Goal: Obtain resource: Download file/media

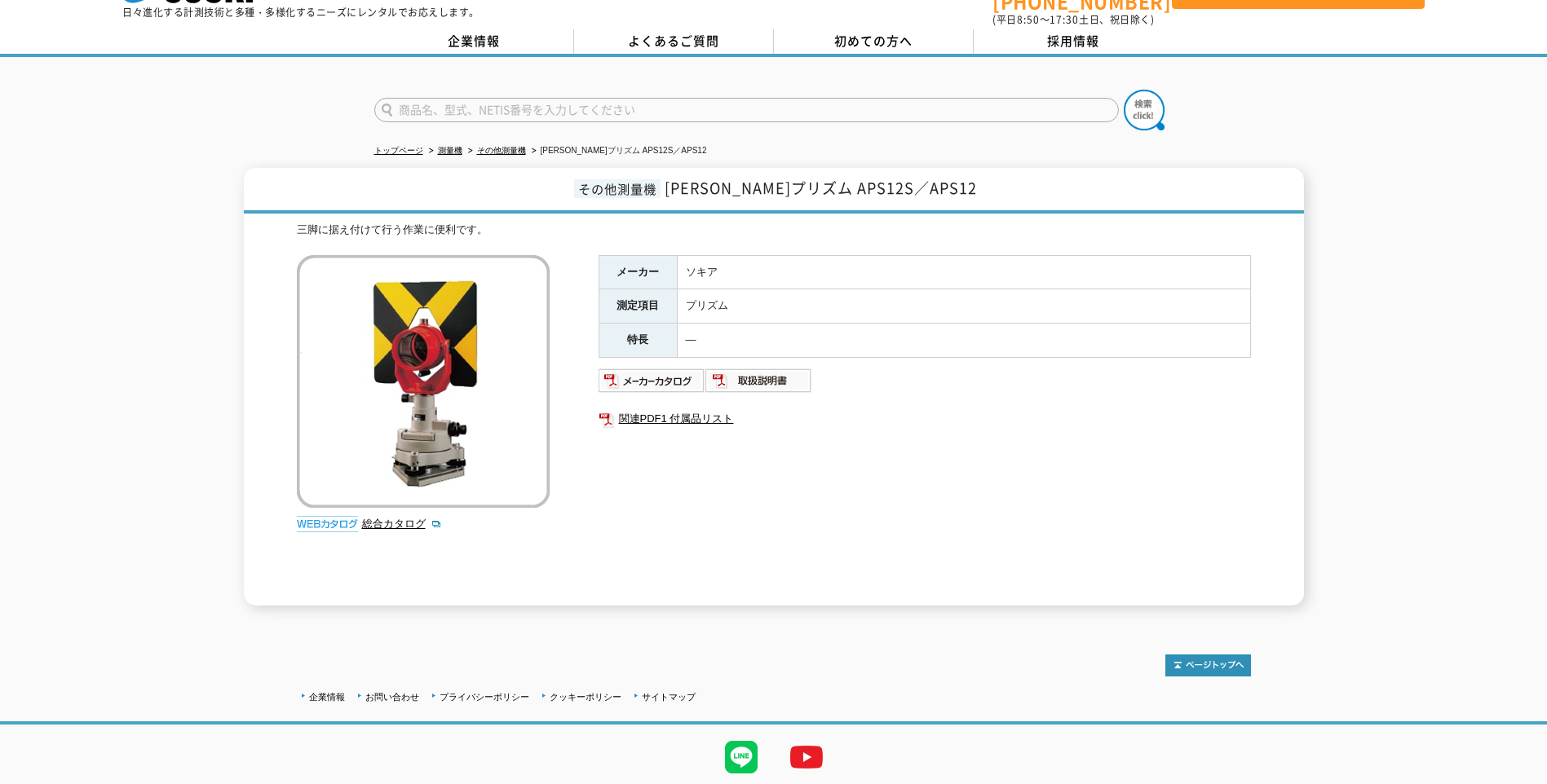
scroll to position [91, 0]
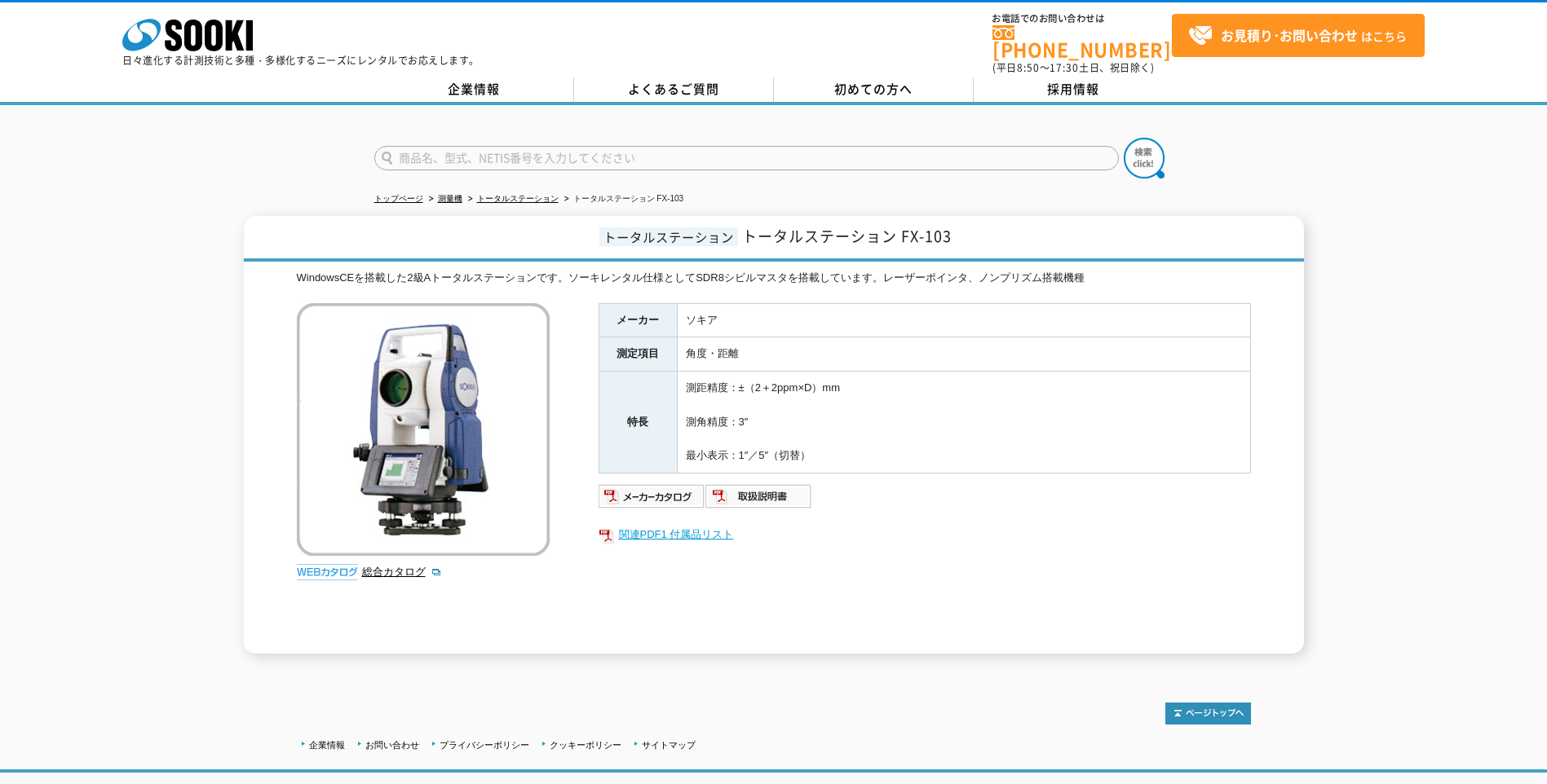
click at [682, 524] on link "関連PDF1 付属品リスト" at bounding box center [924, 534] width 652 height 21
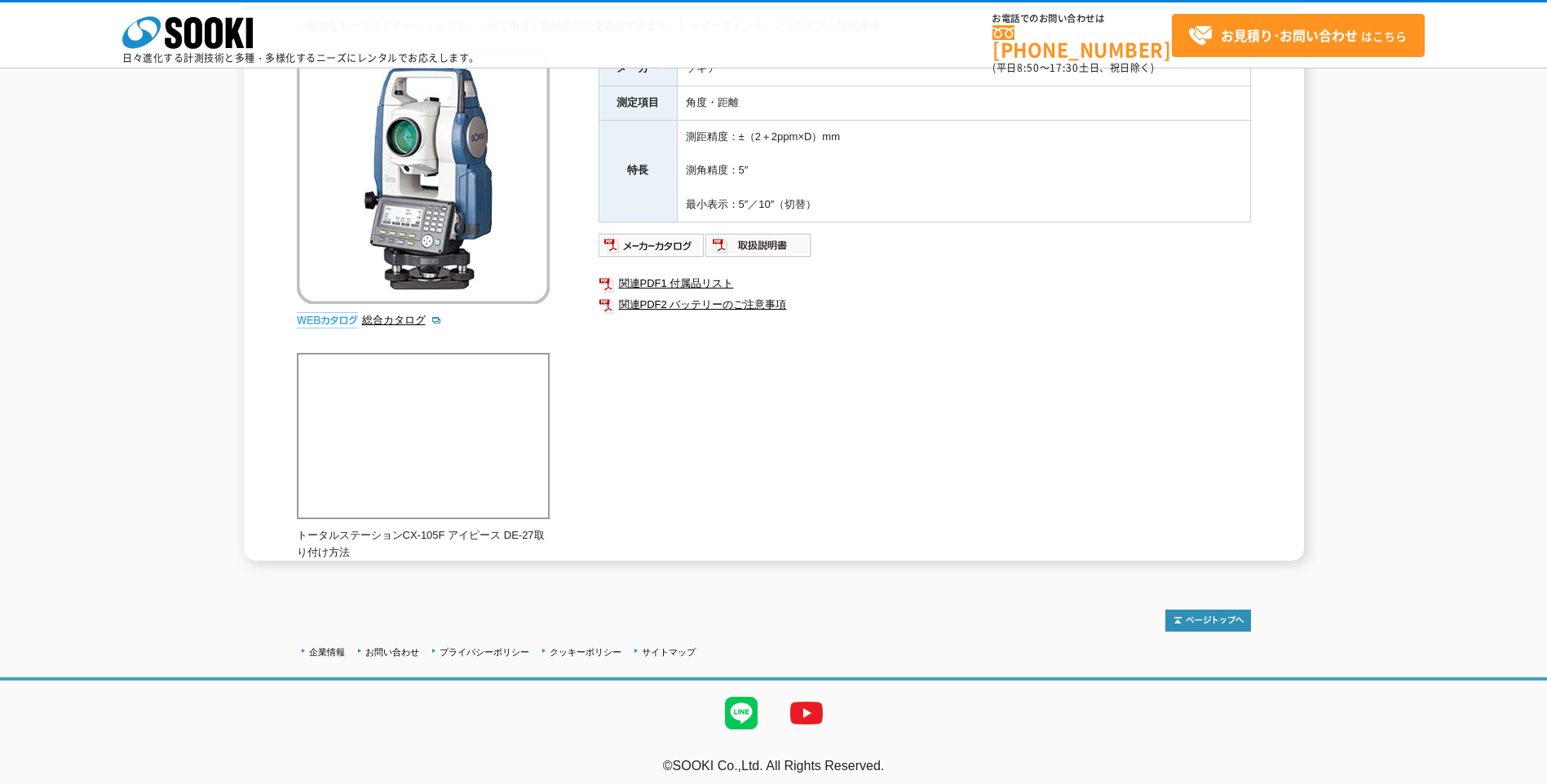
scroll to position [185, 0]
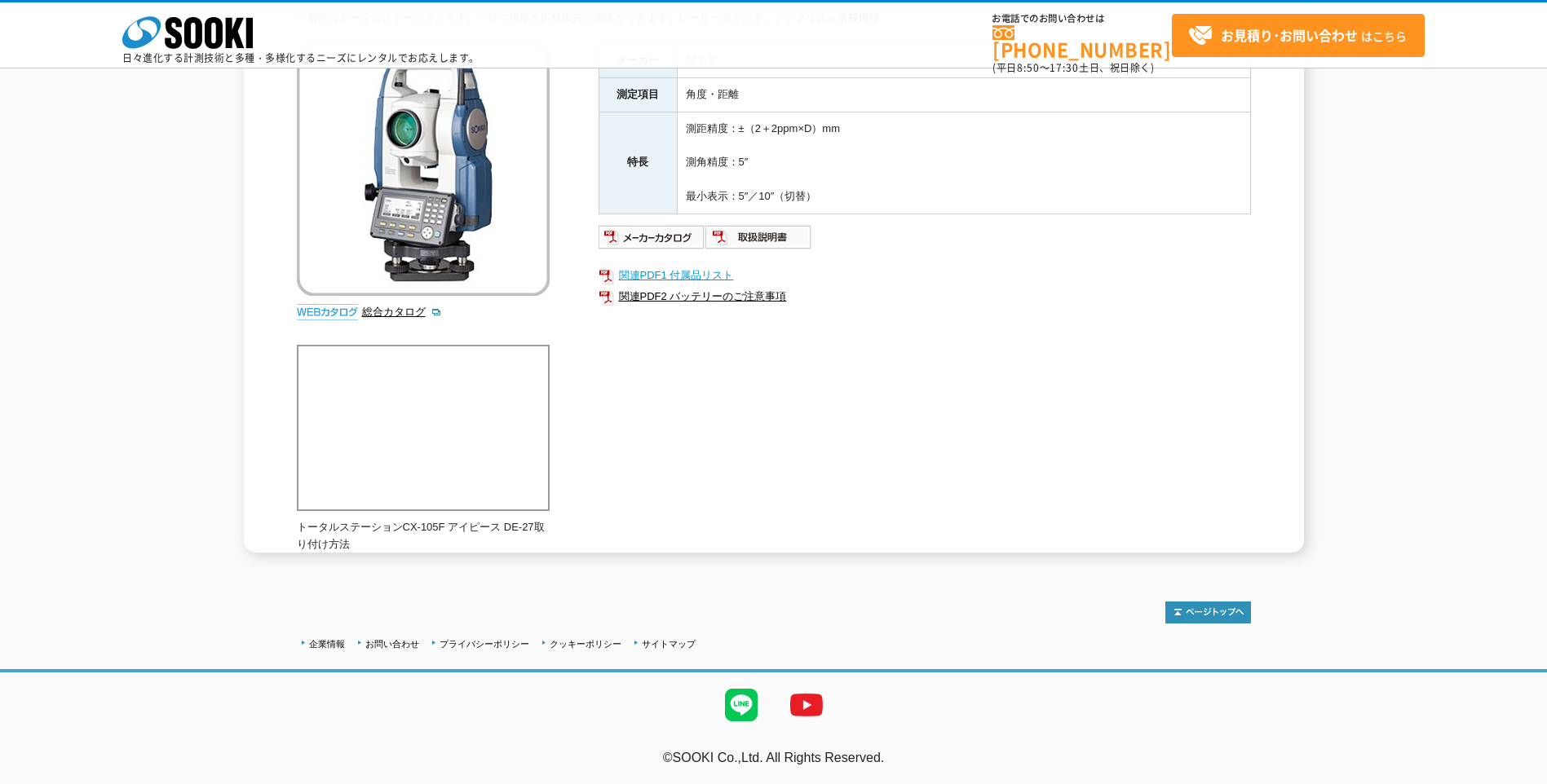
click at [641, 272] on link "関連PDF1 付属品リスト" at bounding box center [924, 275] width 652 height 21
click at [765, 238] on img at bounding box center [759, 237] width 107 height 26
